Goal: Task Accomplishment & Management: Complete application form

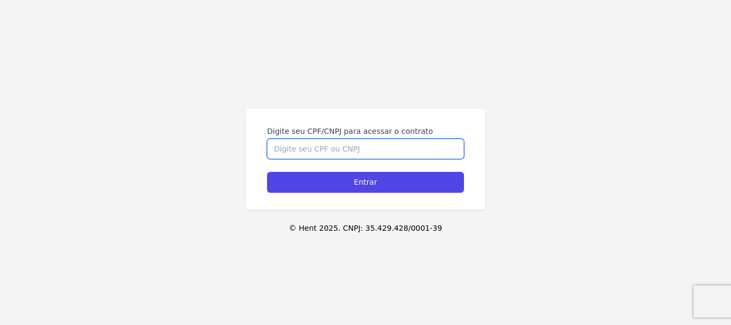
click at [279, 150] on input "Digite seu CPF/CNPJ para acessar o contrato" at bounding box center [365, 149] width 197 height 20
type input "00126879010"
click at [267, 172] on input "Entrar" at bounding box center [365, 182] width 197 height 21
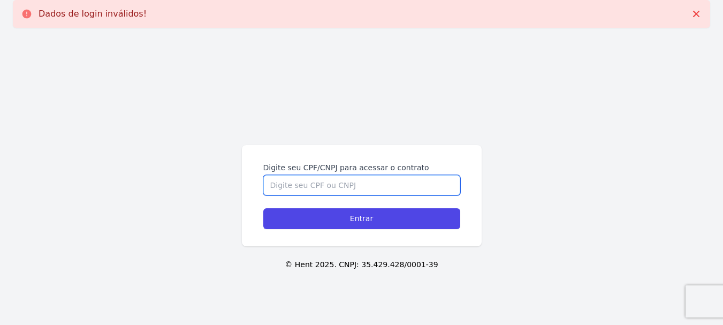
click at [304, 183] on input "Digite seu CPF/CNPJ para acessar o contrato" at bounding box center [361, 185] width 197 height 20
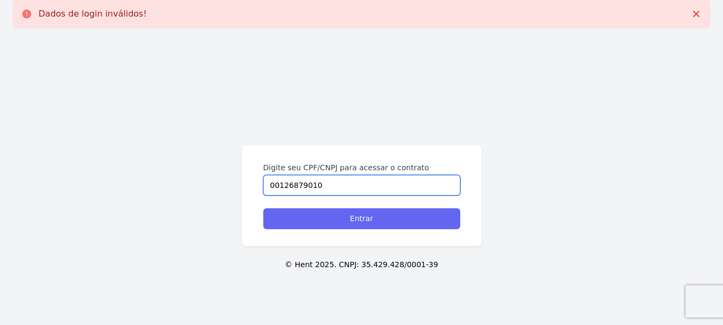
type input "00126879010"
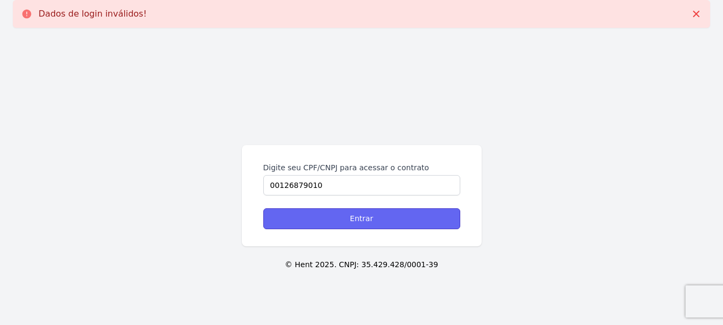
click at [369, 222] on input "Entrar" at bounding box center [361, 218] width 197 height 21
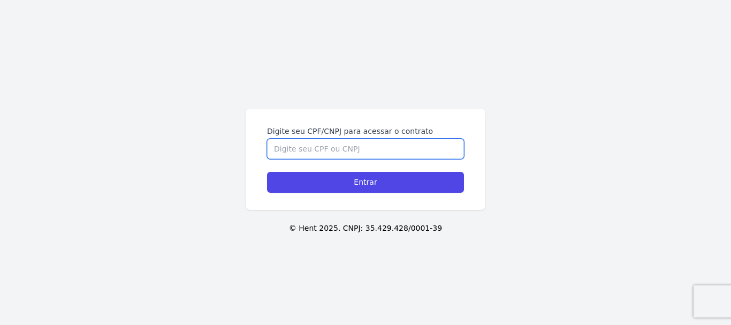
drag, startPoint x: 339, startPoint y: 153, endPoint x: 339, endPoint y: 140, distance: 12.8
click at [339, 140] on input "Digite seu CPF/CNPJ para acessar o contrato" at bounding box center [365, 149] width 197 height 20
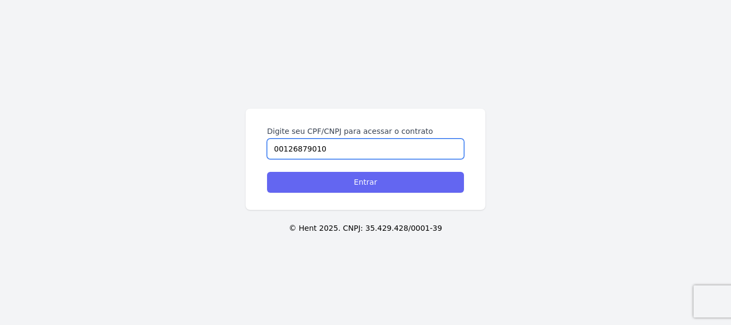
type input "00126879010"
click at [339, 184] on input "Entrar" at bounding box center [365, 182] width 197 height 21
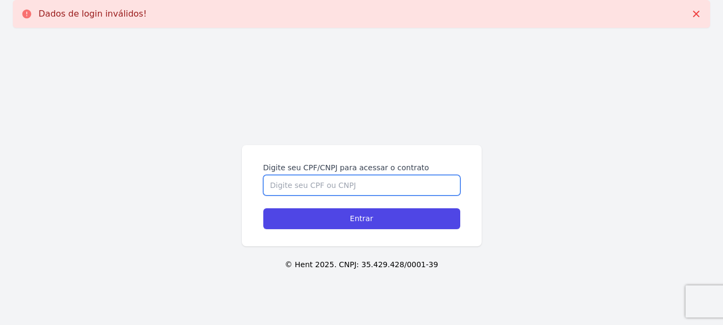
click at [297, 183] on input "Digite seu CPF/CNPJ para acessar o contrato" at bounding box center [361, 185] width 197 height 20
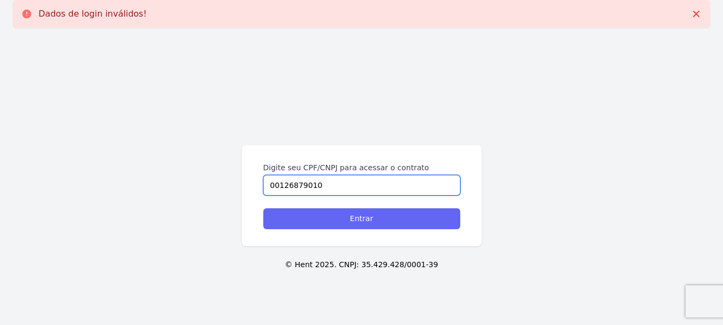
type input "00126879010"
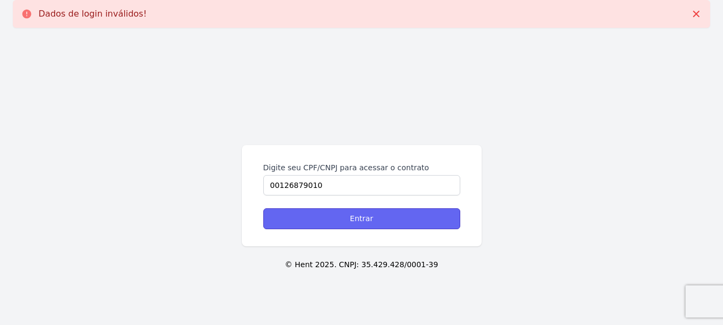
click at [330, 220] on input "Entrar" at bounding box center [361, 218] width 197 height 21
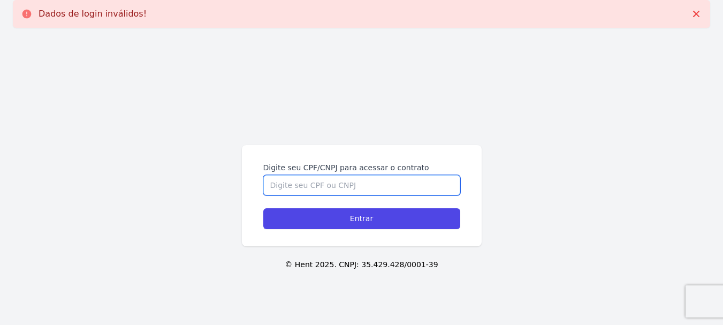
click at [317, 188] on input "Digite seu CPF/CNPJ para acessar o contrato" at bounding box center [361, 185] width 197 height 20
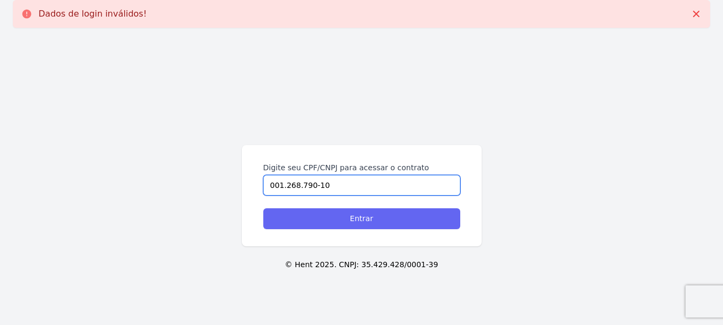
type input "001.268.790-10"
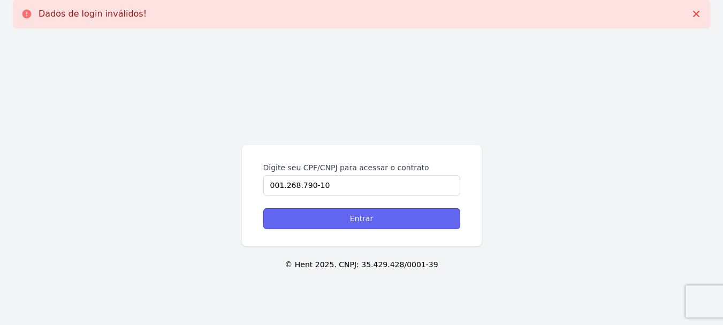
click at [345, 217] on input "Entrar" at bounding box center [361, 218] width 197 height 21
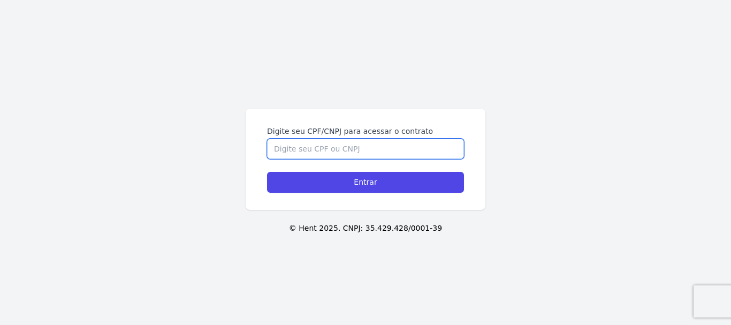
click at [337, 150] on input "Digite seu CPF/CNPJ para acessar o contrato" at bounding box center [365, 149] width 197 height 20
type input "00126879010"
click at [267, 172] on input "Entrar" at bounding box center [365, 182] width 197 height 21
click at [298, 153] on input "Digite seu CPF/CNPJ para acessar o contrato" at bounding box center [365, 149] width 197 height 20
type input "00126879010"
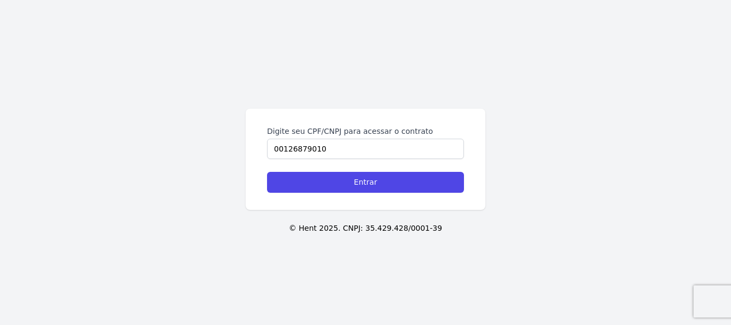
click at [318, 194] on div "Digite seu CPF/CNPJ para acessar o contrato 00126879010 Entrar" at bounding box center [366, 159] width 240 height 101
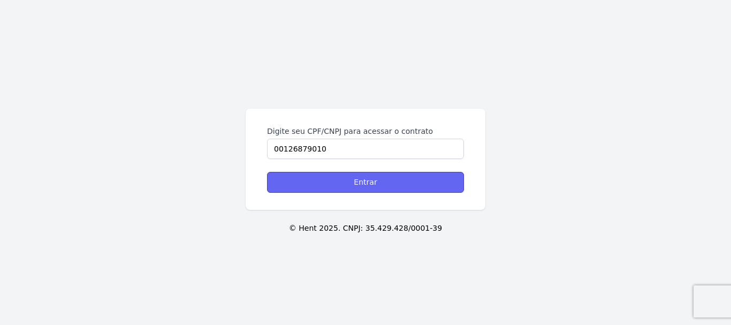
click at [319, 182] on input "Entrar" at bounding box center [365, 182] width 197 height 21
